Goal: Transaction & Acquisition: Purchase product/service

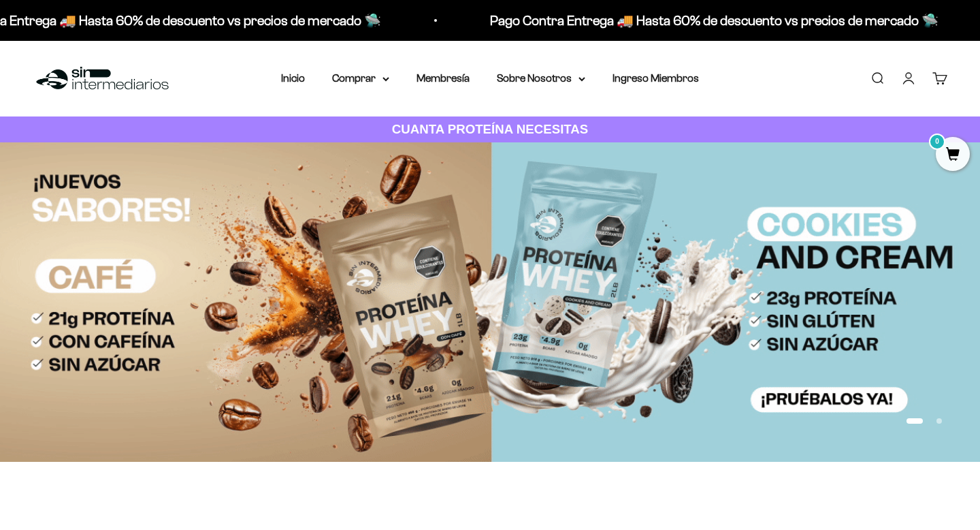
click at [389, 77] on nav "Inicio Comprar Proteínas Ver Todos Whey Iso Vegan" at bounding box center [490, 78] width 418 height 18
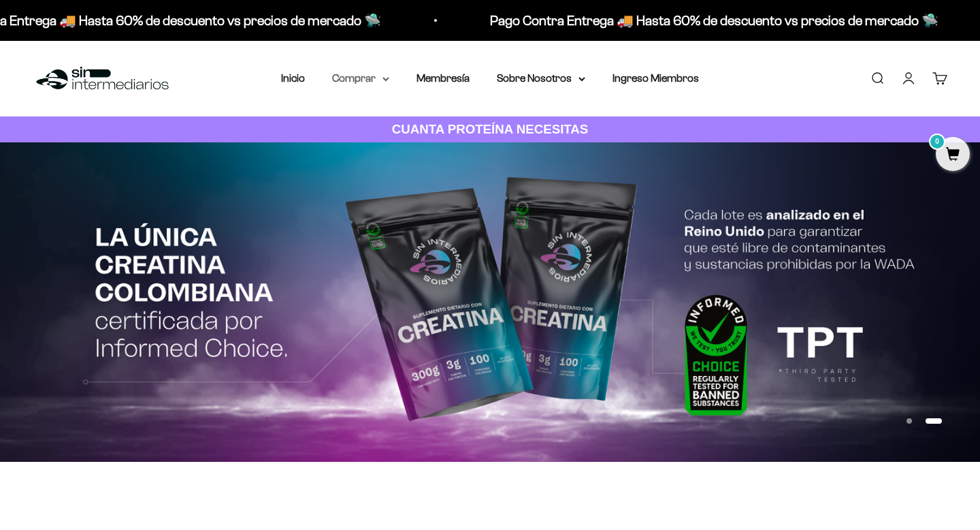
click at [382, 77] on summary "Comprar" at bounding box center [360, 78] width 57 height 18
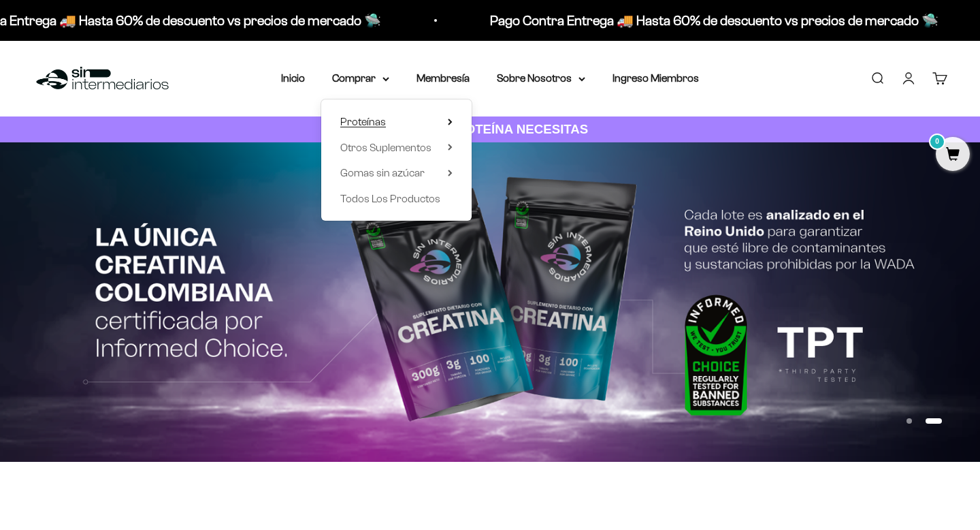
click at [362, 120] on span "Proteínas" at bounding box center [363, 122] width 46 height 12
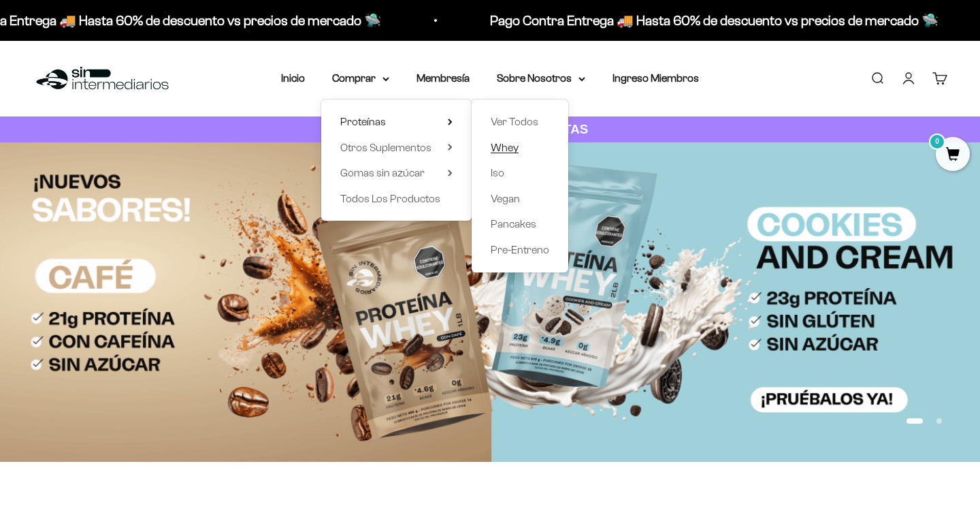
click at [502, 153] on span "Whey" at bounding box center [505, 148] width 28 height 18
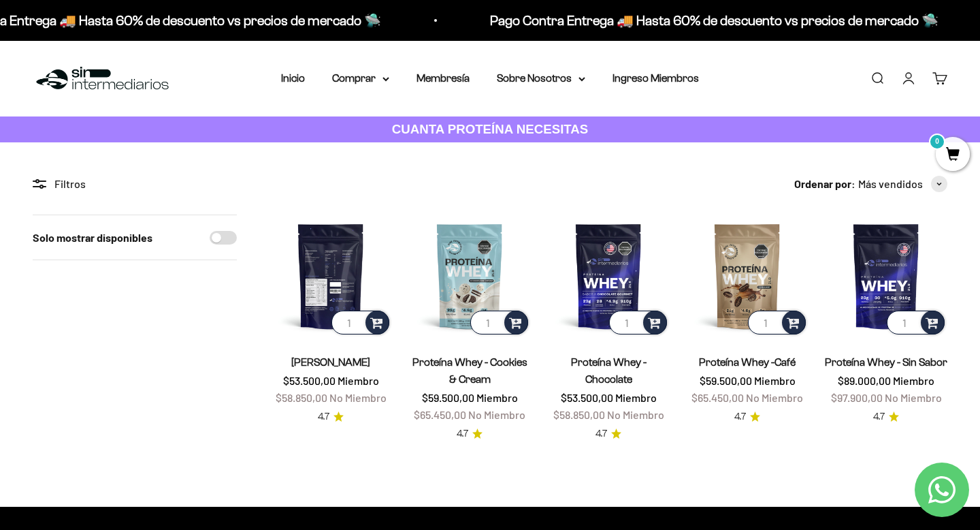
click at [323, 257] on img at bounding box center [331, 275] width 123 height 123
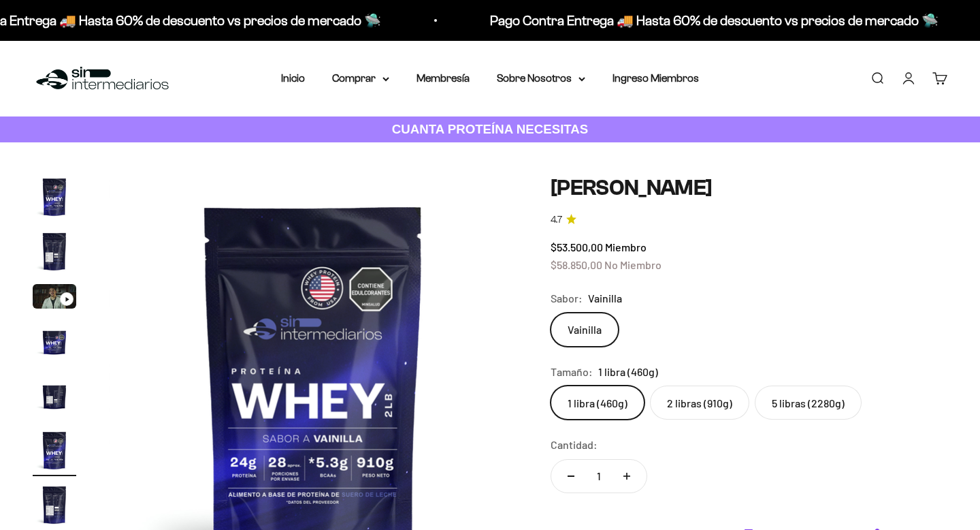
scroll to position [0, 2126]
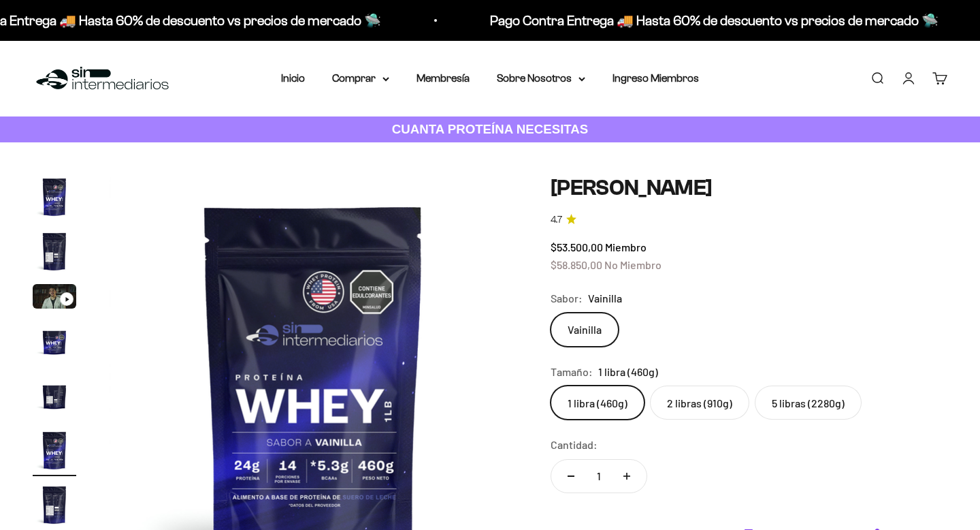
click at [911, 83] on link "Iniciar sesión" at bounding box center [908, 78] width 15 height 15
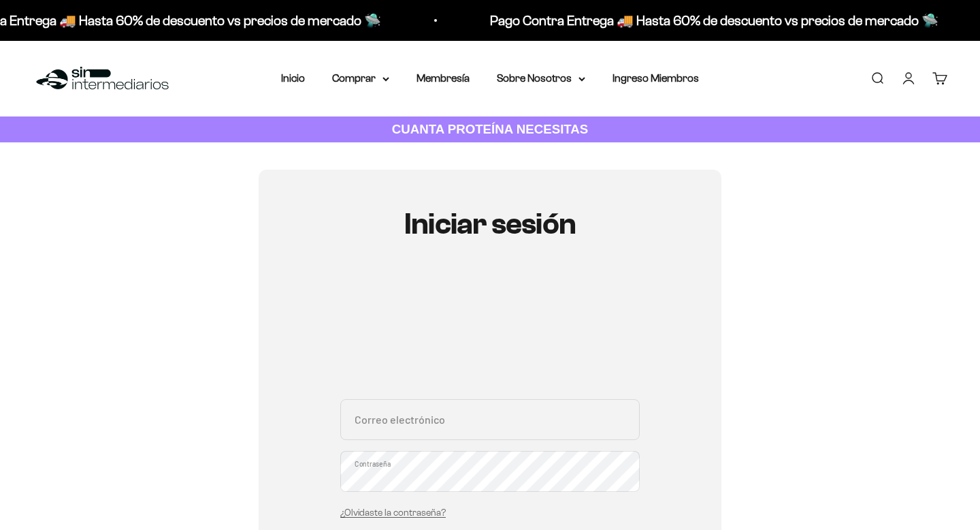
type input "santiagopradacodina2020@gmail.com"
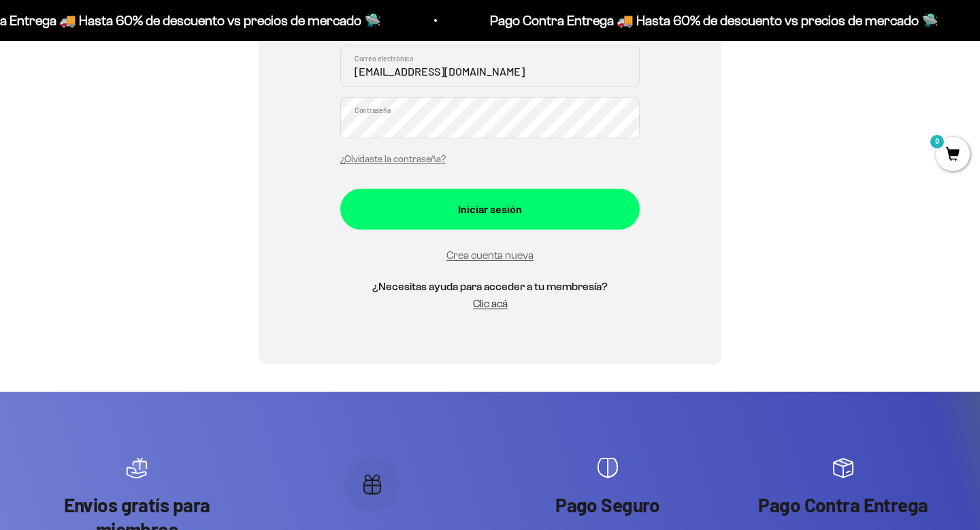
scroll to position [332, 0]
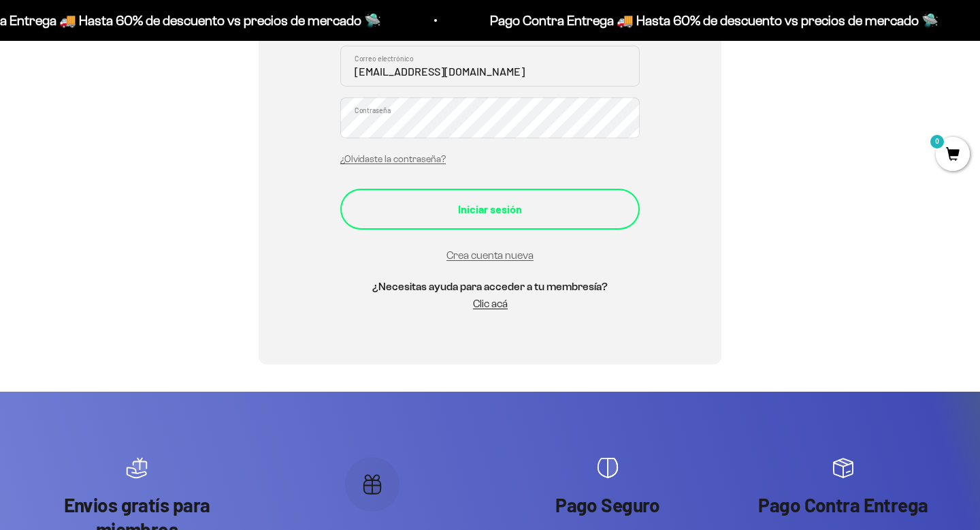
click at [454, 206] on div "Iniciar sesión" at bounding box center [490, 209] width 245 height 18
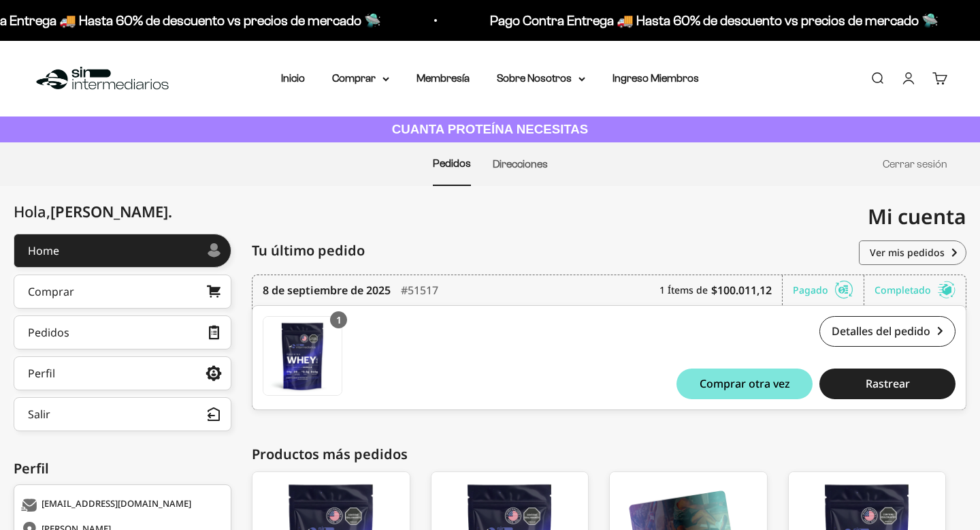
scroll to position [206, 0]
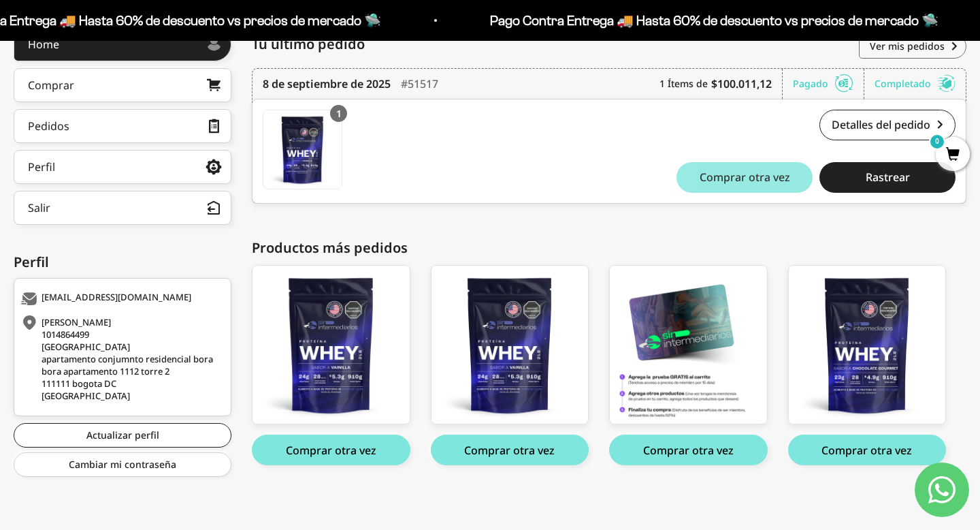
click at [765, 180] on span "Comprar otra vez" at bounding box center [745, 177] width 91 height 11
